Goal: Task Accomplishment & Management: Manage account settings

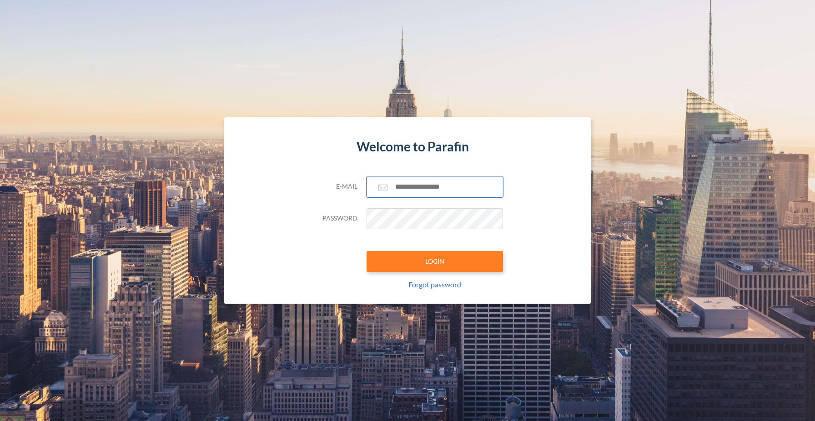
click at [428, 189] on input "text" at bounding box center [434, 186] width 136 height 21
type input "**********"
click at [434, 259] on button "LOGIN" at bounding box center [434, 261] width 136 height 21
